Goal: Task Accomplishment & Management: Manage account settings

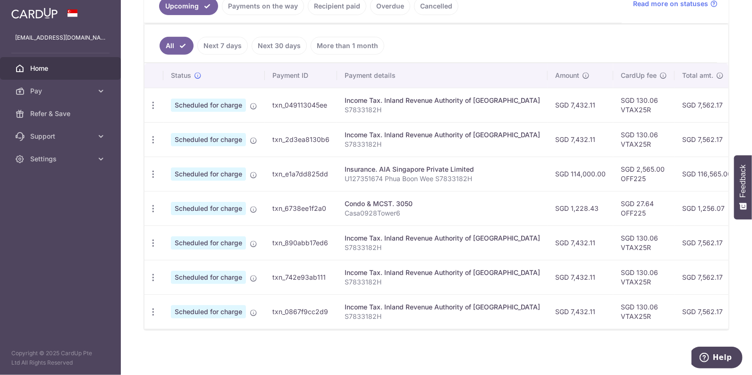
scroll to position [230, 0]
click at [156, 206] on icon "button" at bounding box center [153, 209] width 10 height 10
click at [180, 233] on span "Update payment" at bounding box center [203, 234] width 64 height 11
click at [151, 204] on icon "button" at bounding box center [153, 209] width 10 height 10
click at [186, 229] on span "Update payment" at bounding box center [203, 234] width 64 height 11
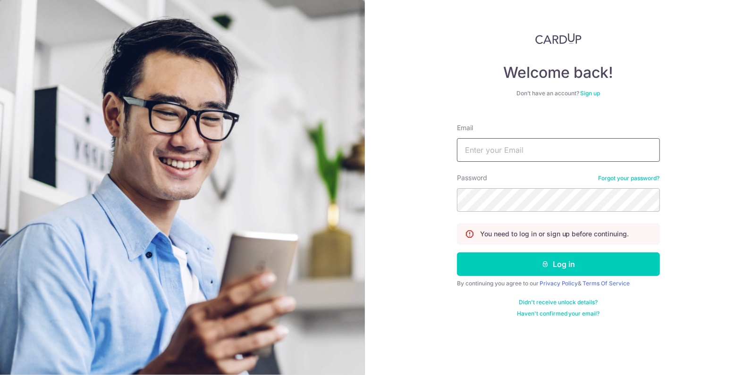
click at [487, 148] on input "Email" at bounding box center [558, 150] width 203 height 24
type input "[EMAIL_ADDRESS][DOMAIN_NAME]"
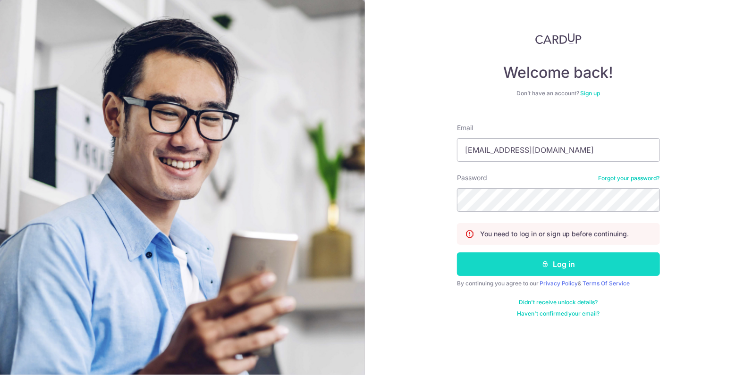
click at [533, 260] on button "Log in" at bounding box center [558, 264] width 203 height 24
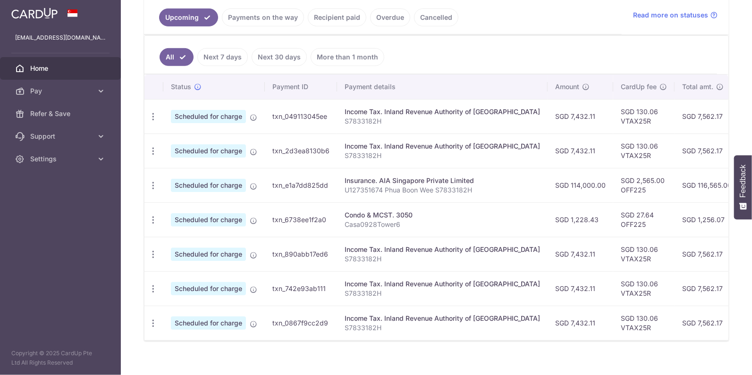
scroll to position [230, 0]
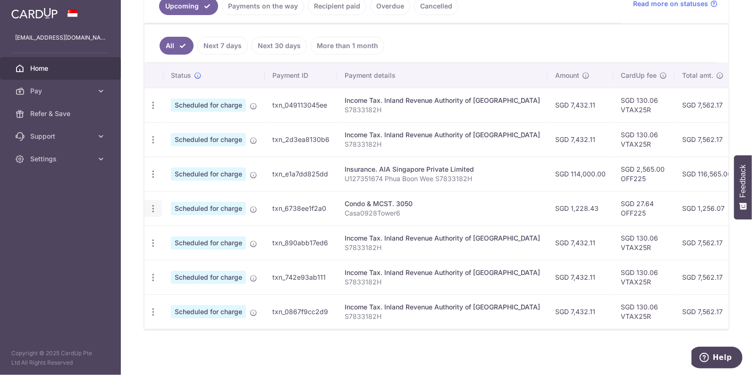
click at [150, 205] on icon "button" at bounding box center [153, 209] width 10 height 10
click at [479, 51] on ul "All Next 7 days Next 30 days More than 1 month" at bounding box center [430, 44] width 572 height 38
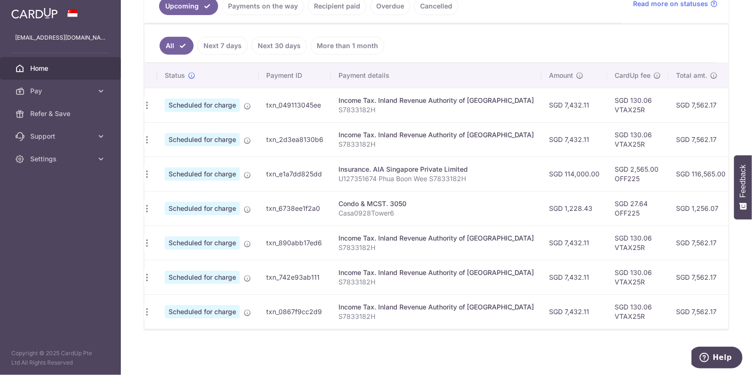
scroll to position [0, 0]
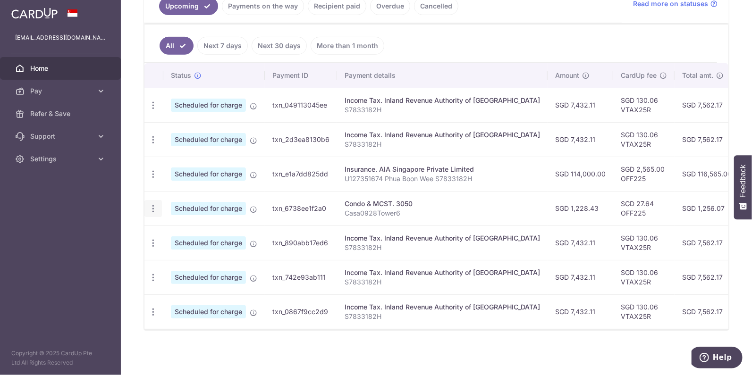
click at [151, 208] on icon "button" at bounding box center [153, 209] width 10 height 10
click at [184, 230] on span "Update payment" at bounding box center [203, 234] width 64 height 11
radio input "true"
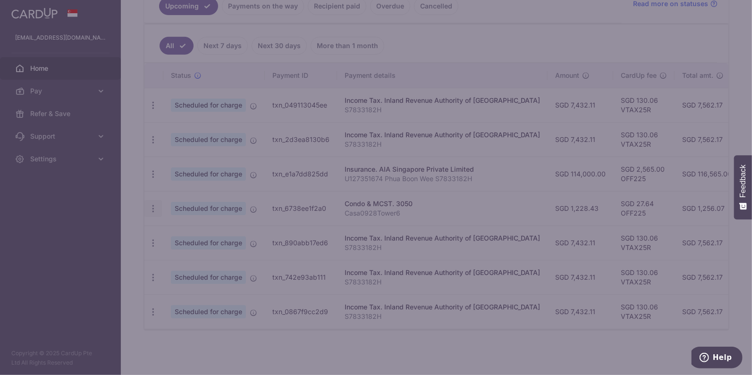
type input "1,228.43"
type input "[DATE]"
type input "Casa0928Tower6"
type input "OFF225"
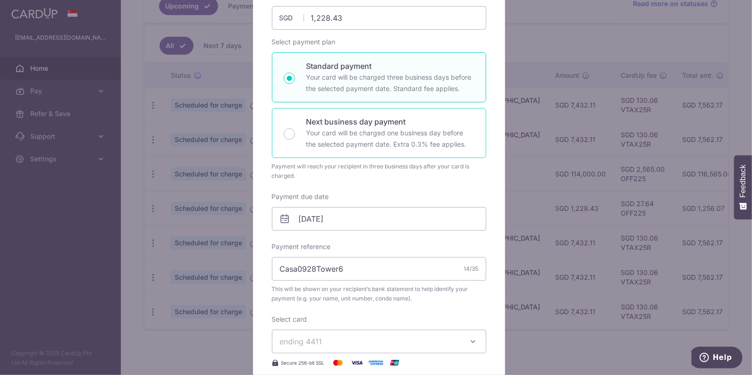
scroll to position [118, 0]
click at [336, 216] on input "[DATE]" at bounding box center [379, 217] width 214 height 24
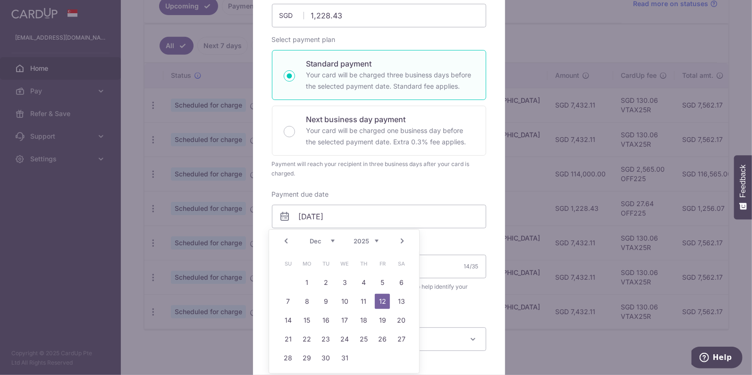
click at [284, 240] on link "Prev" at bounding box center [285, 240] width 11 height 11
click at [376, 354] on link "31" at bounding box center [382, 358] width 15 height 15
type input "31/10/2025"
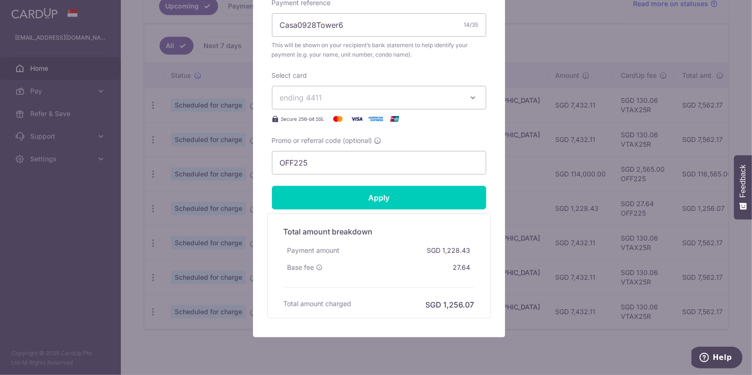
scroll to position [373, 0]
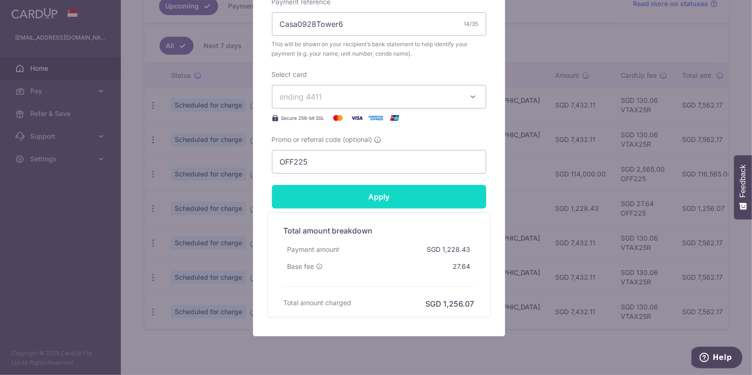
click at [383, 198] on input "Apply" at bounding box center [379, 197] width 214 height 24
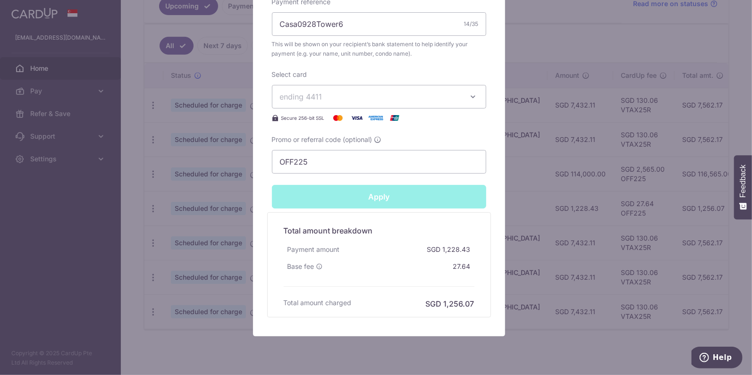
type input "Successfully Applied"
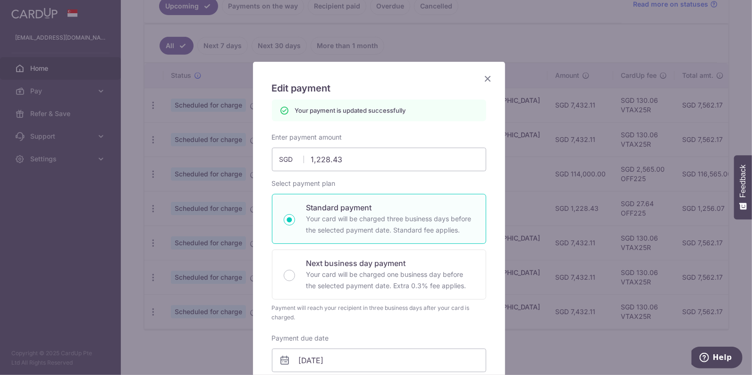
scroll to position [0, 0]
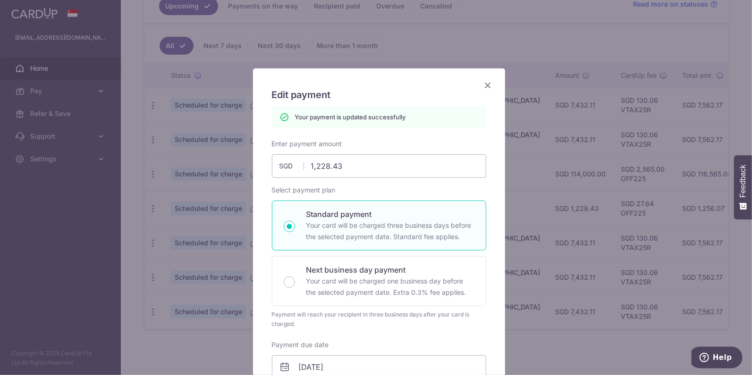
click at [485, 84] on icon "Close" at bounding box center [487, 85] width 11 height 12
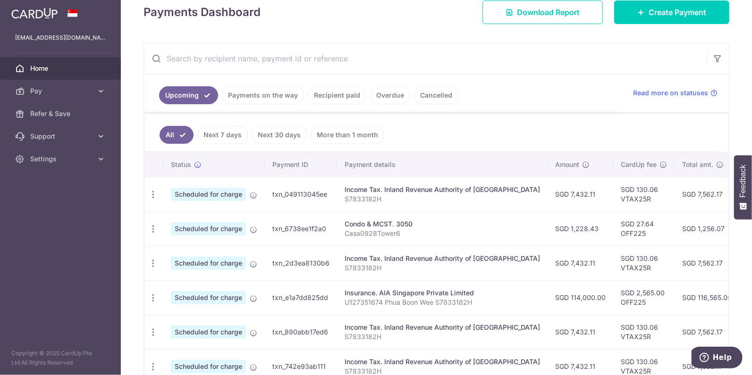
scroll to position [73, 0]
